Goal: Find contact information: Find contact information

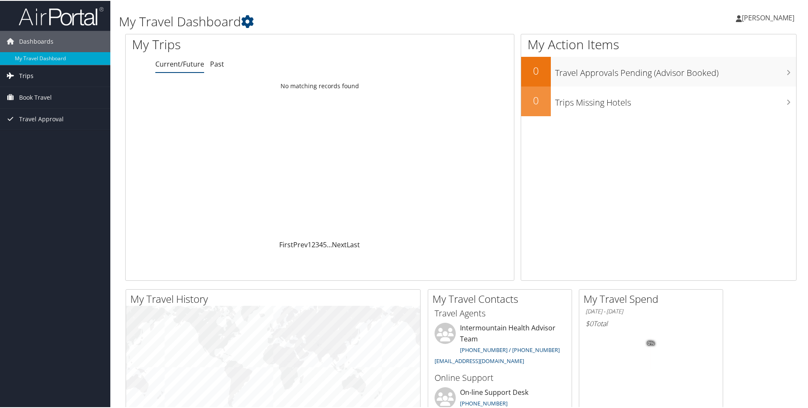
click at [27, 80] on span "Trips" at bounding box center [26, 74] width 14 height 21
click at [39, 136] on span "Book Travel" at bounding box center [35, 134] width 33 height 21
click at [30, 75] on span "Trips" at bounding box center [26, 74] width 14 height 21
click at [32, 73] on span "Trips" at bounding box center [26, 74] width 14 height 21
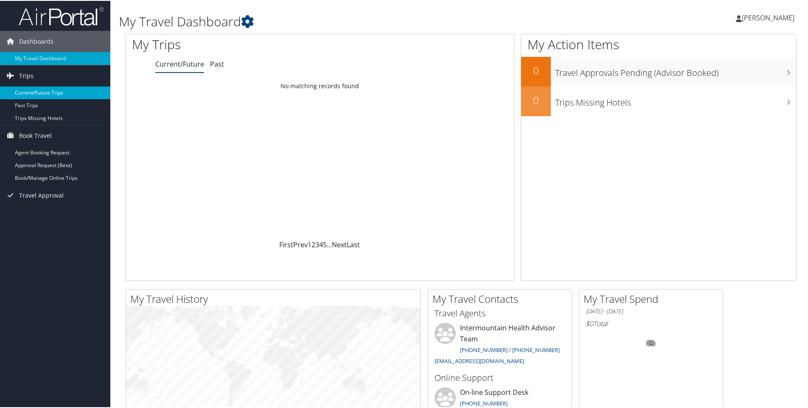
click at [42, 93] on link "Current/Future Trips" at bounding box center [55, 92] width 110 height 13
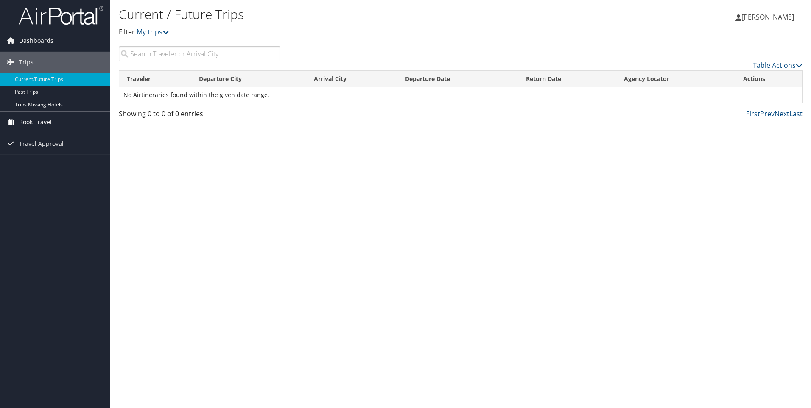
click at [44, 121] on span "Book Travel" at bounding box center [35, 122] width 33 height 21
click at [53, 139] on link "Agent Booking Request" at bounding box center [55, 139] width 110 height 13
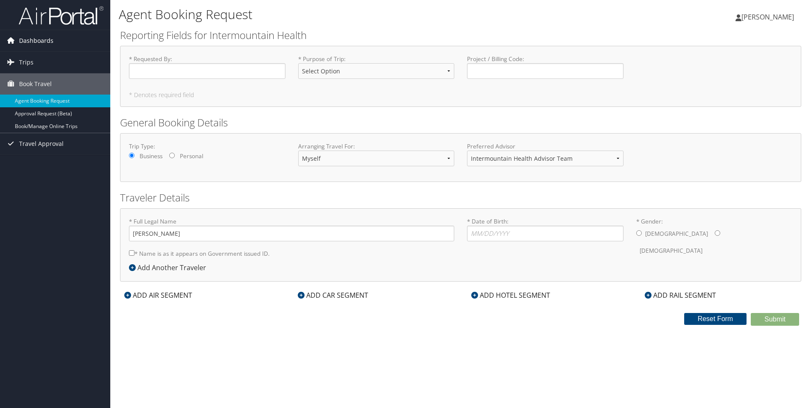
click at [34, 41] on span "Dashboards" at bounding box center [36, 40] width 34 height 21
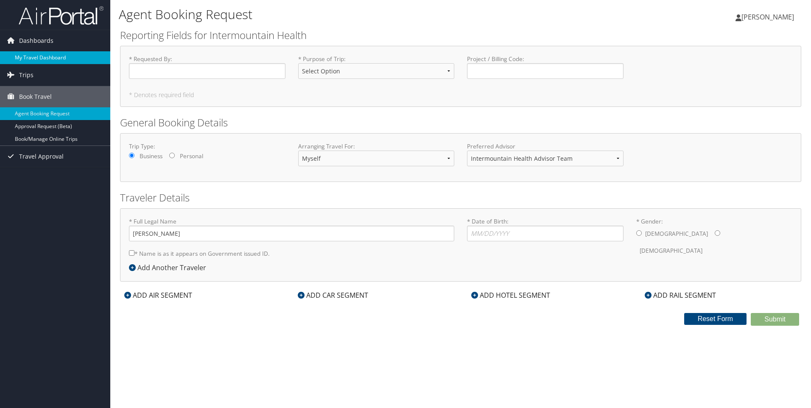
click at [30, 58] on link "My Travel Dashboard" at bounding box center [55, 57] width 110 height 13
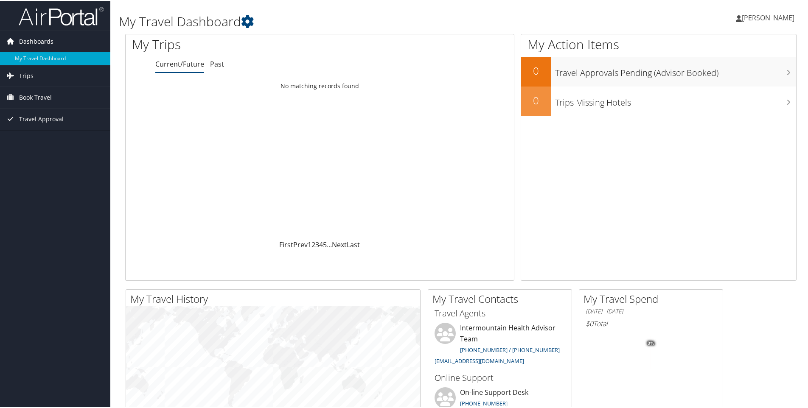
click at [40, 41] on span "Dashboards" at bounding box center [36, 40] width 34 height 21
click at [37, 41] on span "Dashboards" at bounding box center [36, 40] width 34 height 21
click at [42, 118] on span "Travel Approval" at bounding box center [41, 118] width 45 height 21
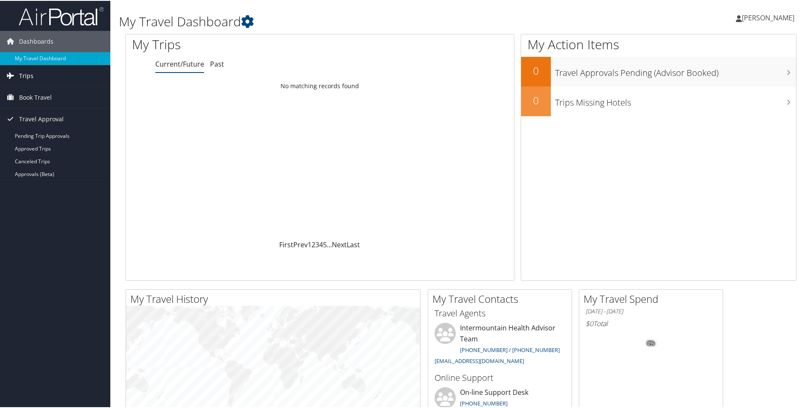
click at [25, 76] on span "Trips" at bounding box center [26, 74] width 14 height 21
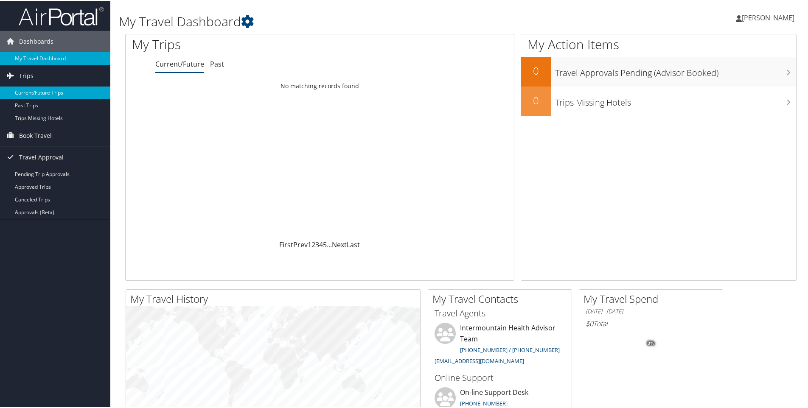
click at [39, 96] on link "Current/Future Trips" at bounding box center [55, 92] width 110 height 13
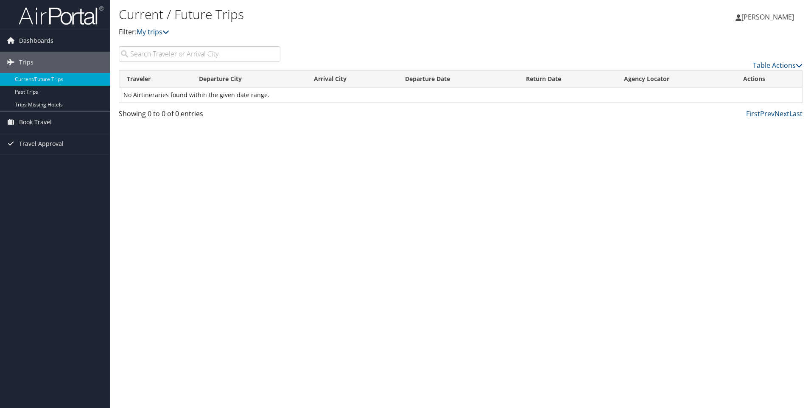
click at [156, 53] on input "search" at bounding box center [200, 53] width 162 height 15
type input "rental car"
click at [32, 94] on link "Past Trips" at bounding box center [55, 92] width 110 height 13
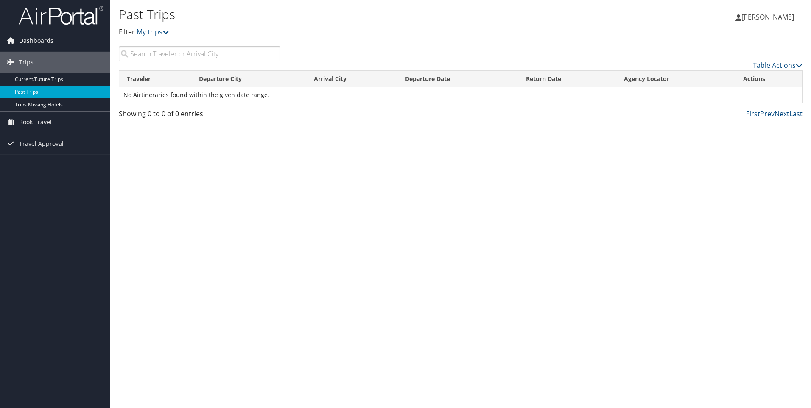
click at [39, 92] on link "Past Trips" at bounding box center [55, 92] width 110 height 13
click at [771, 17] on span "[PERSON_NAME]" at bounding box center [768, 16] width 53 height 9
click at [726, 64] on link "Travel Agency Contacts" at bounding box center [746, 61] width 95 height 14
